Goal: Task Accomplishment & Management: Complete application form

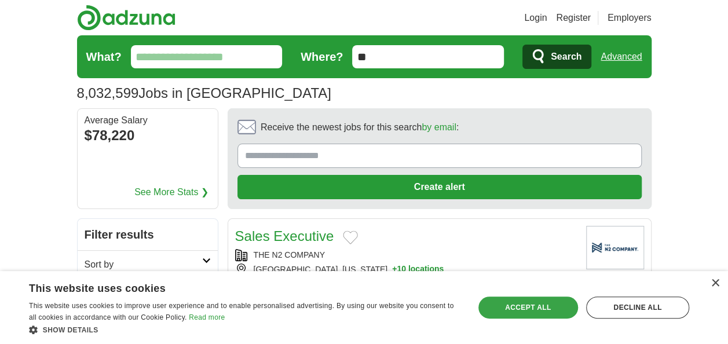
click at [540, 308] on div "Accept all" at bounding box center [528, 307] width 100 height 22
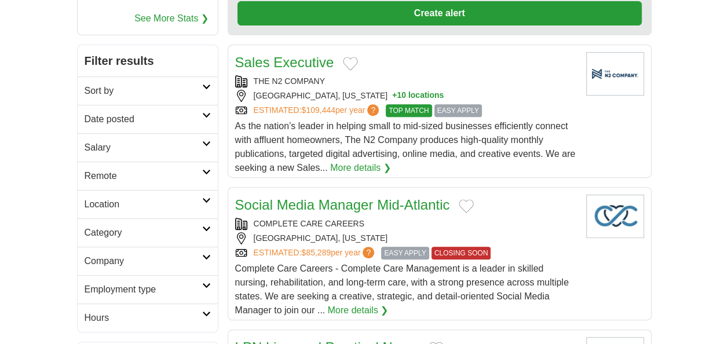
scroll to position [174, 0]
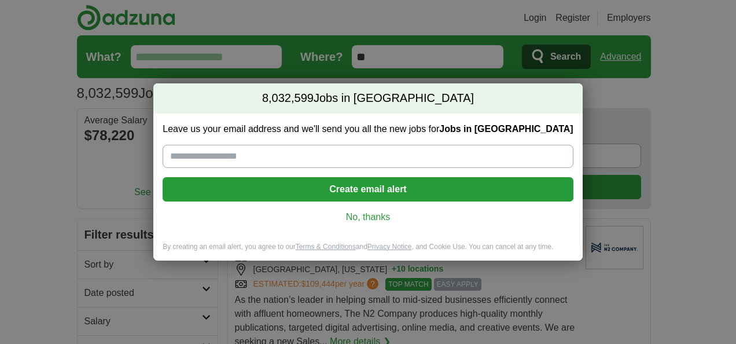
click at [372, 220] on link "No, thanks" at bounding box center [368, 217] width 392 height 13
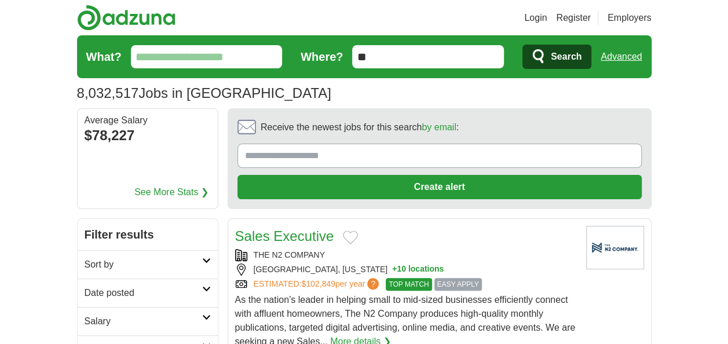
click at [564, 13] on link "Register" at bounding box center [573, 18] width 35 height 14
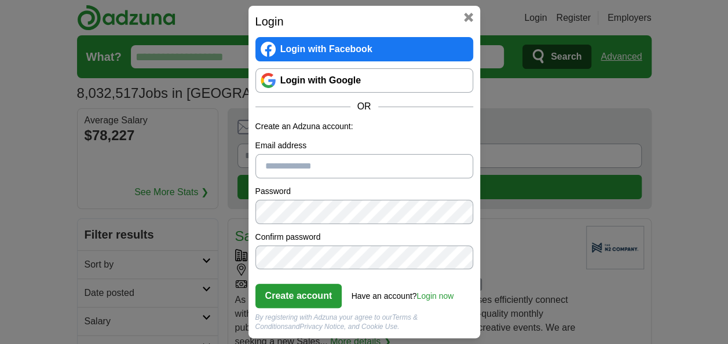
click at [288, 163] on input "Email address" at bounding box center [364, 166] width 218 height 24
type input "**********"
click at [310, 295] on button "Create account" at bounding box center [298, 296] width 87 height 24
